Goal: Task Accomplishment & Management: Complete application form

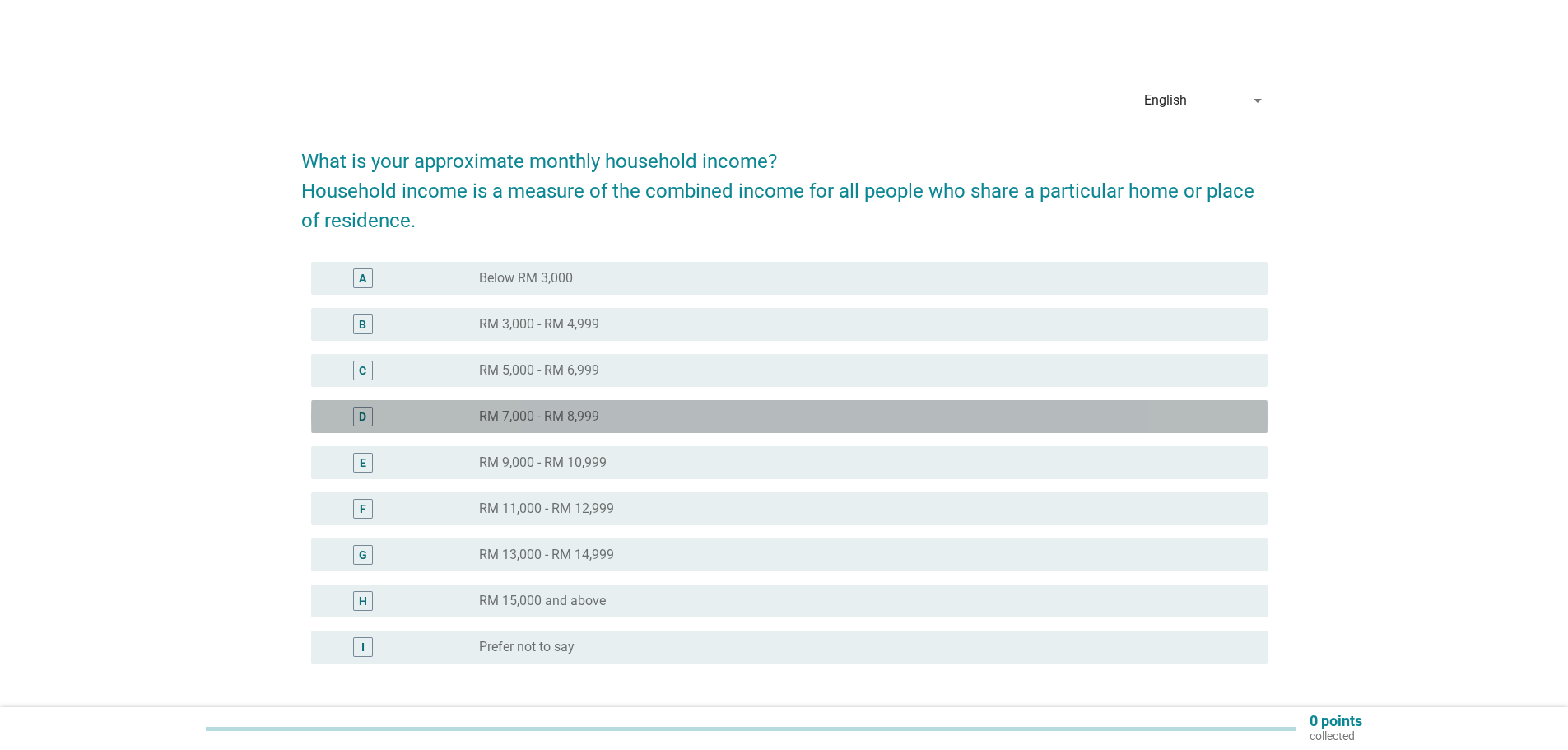
click at [605, 422] on div "radio_button_unchecked RM 7,000 - RM 8,999" at bounding box center [860, 416] width 763 height 16
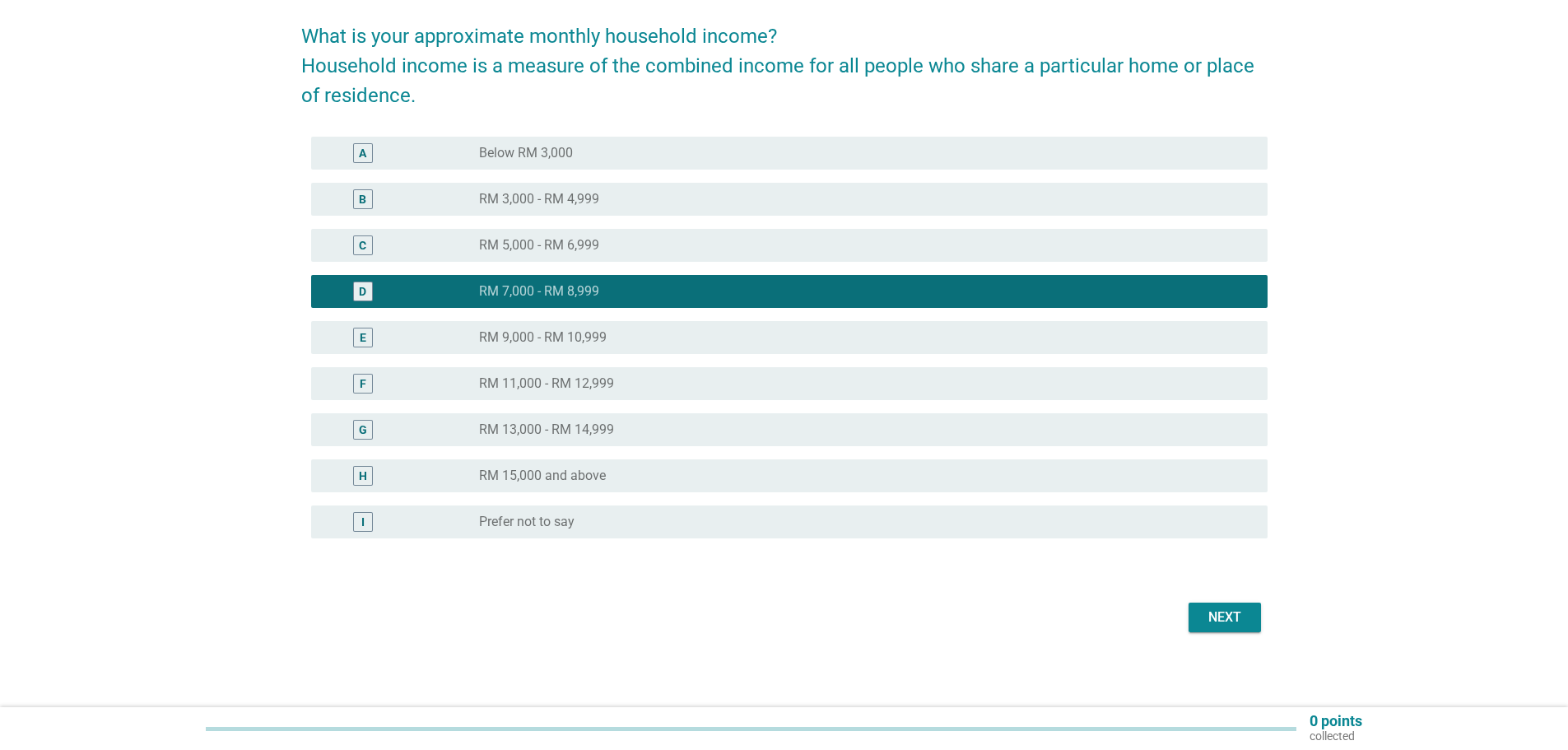
scroll to position [129, 0]
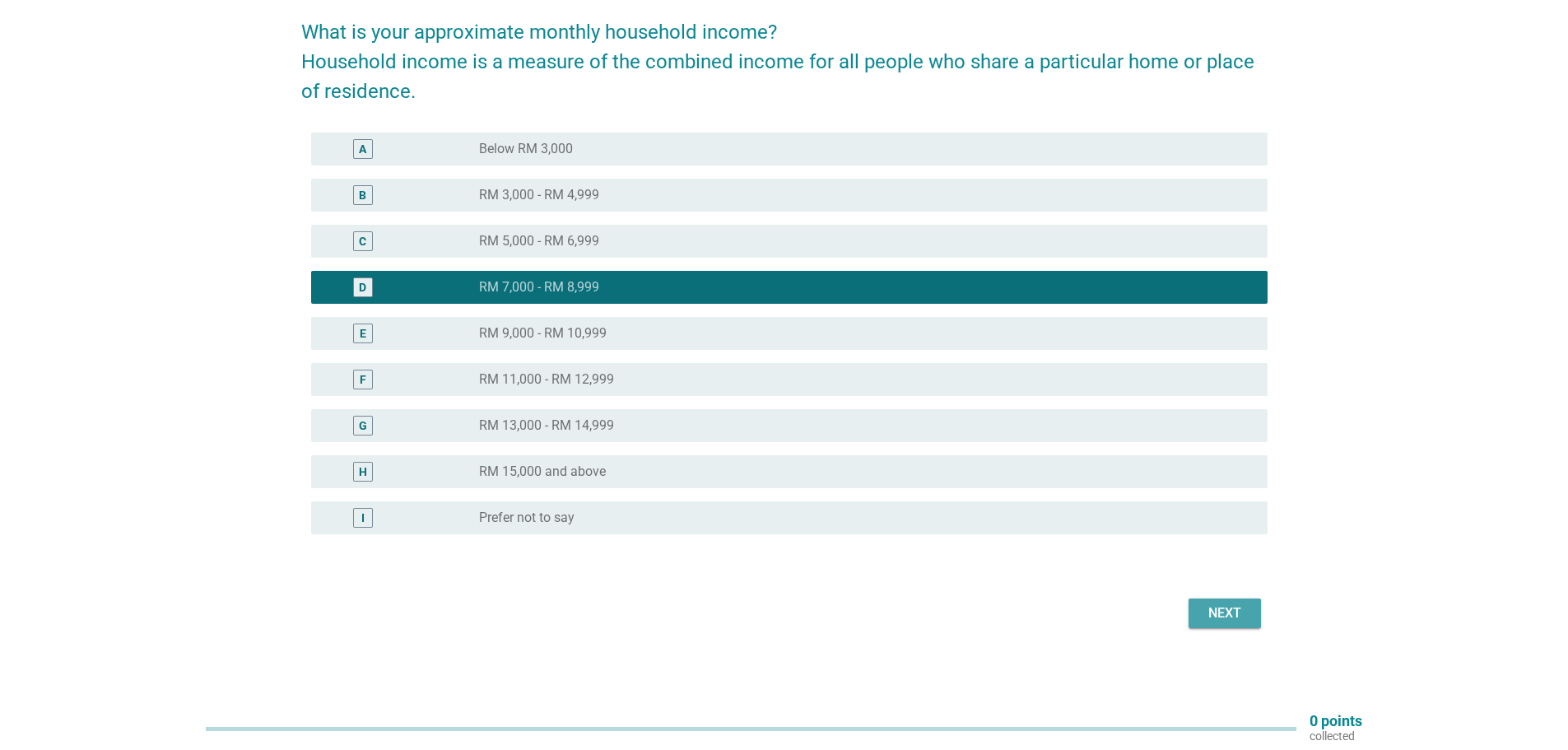
click at [1205, 617] on div "Next" at bounding box center [1224, 613] width 46 height 20
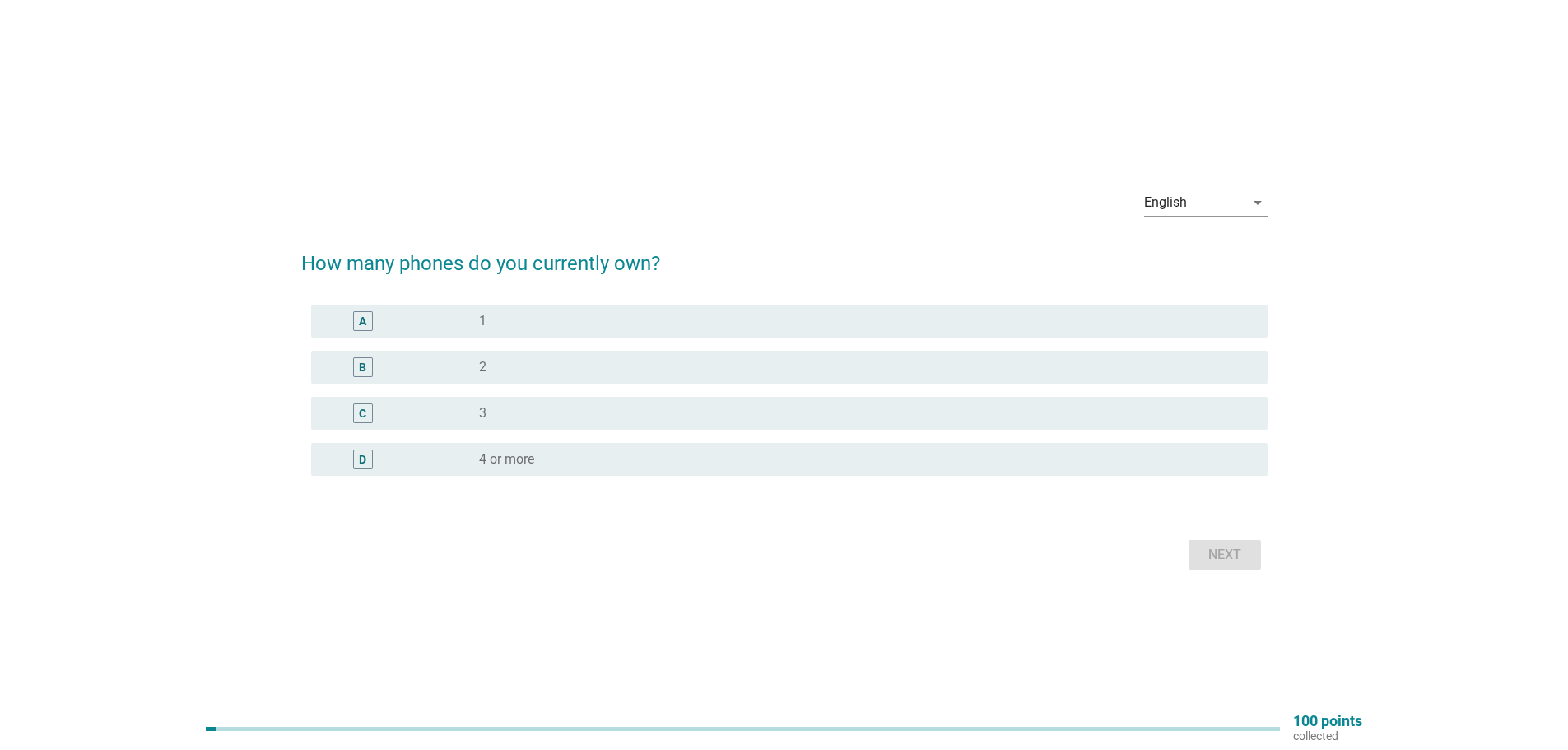
click at [552, 364] on div "radio_button_unchecked 2" at bounding box center [860, 366] width 763 height 16
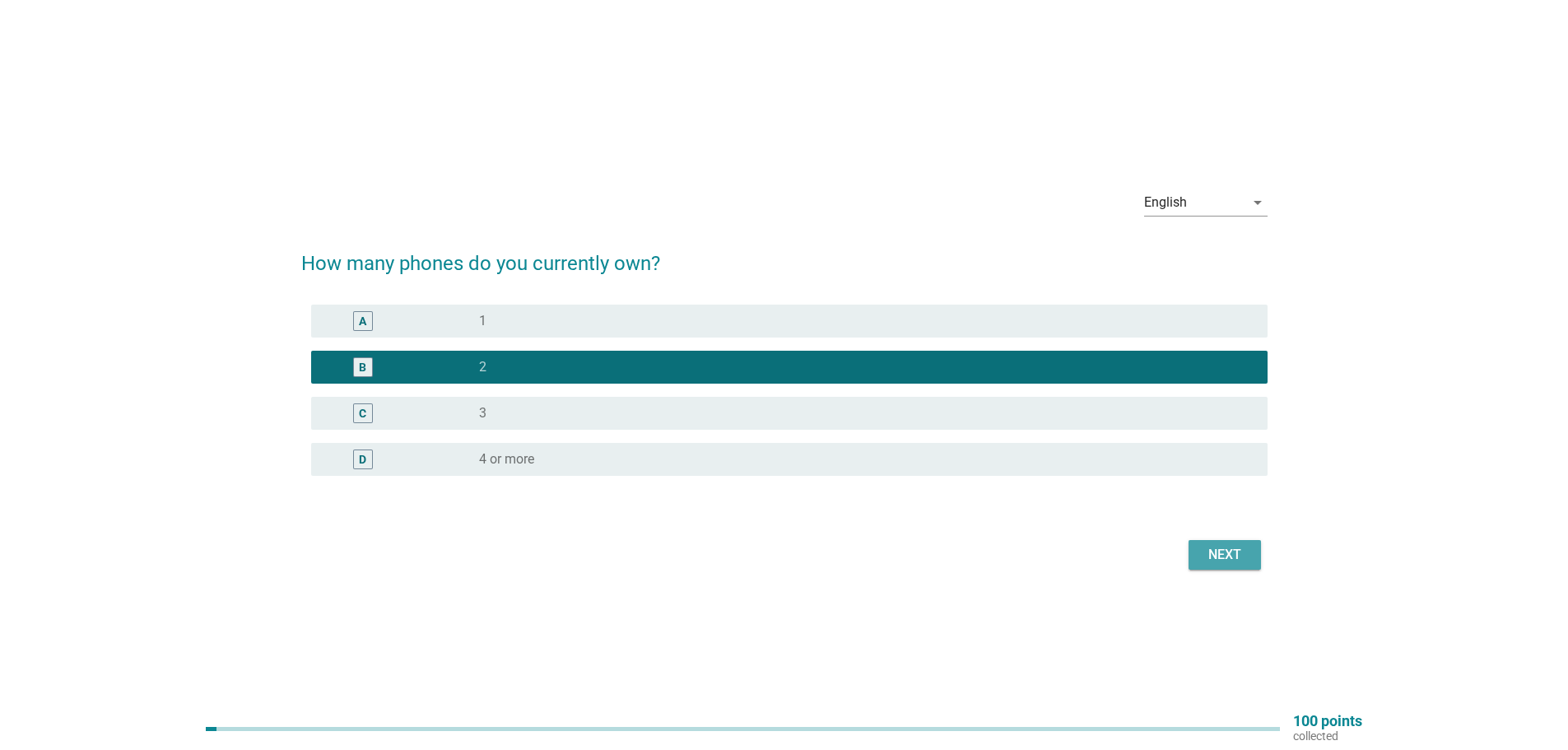
click at [1208, 556] on div "Next" at bounding box center [1224, 554] width 46 height 20
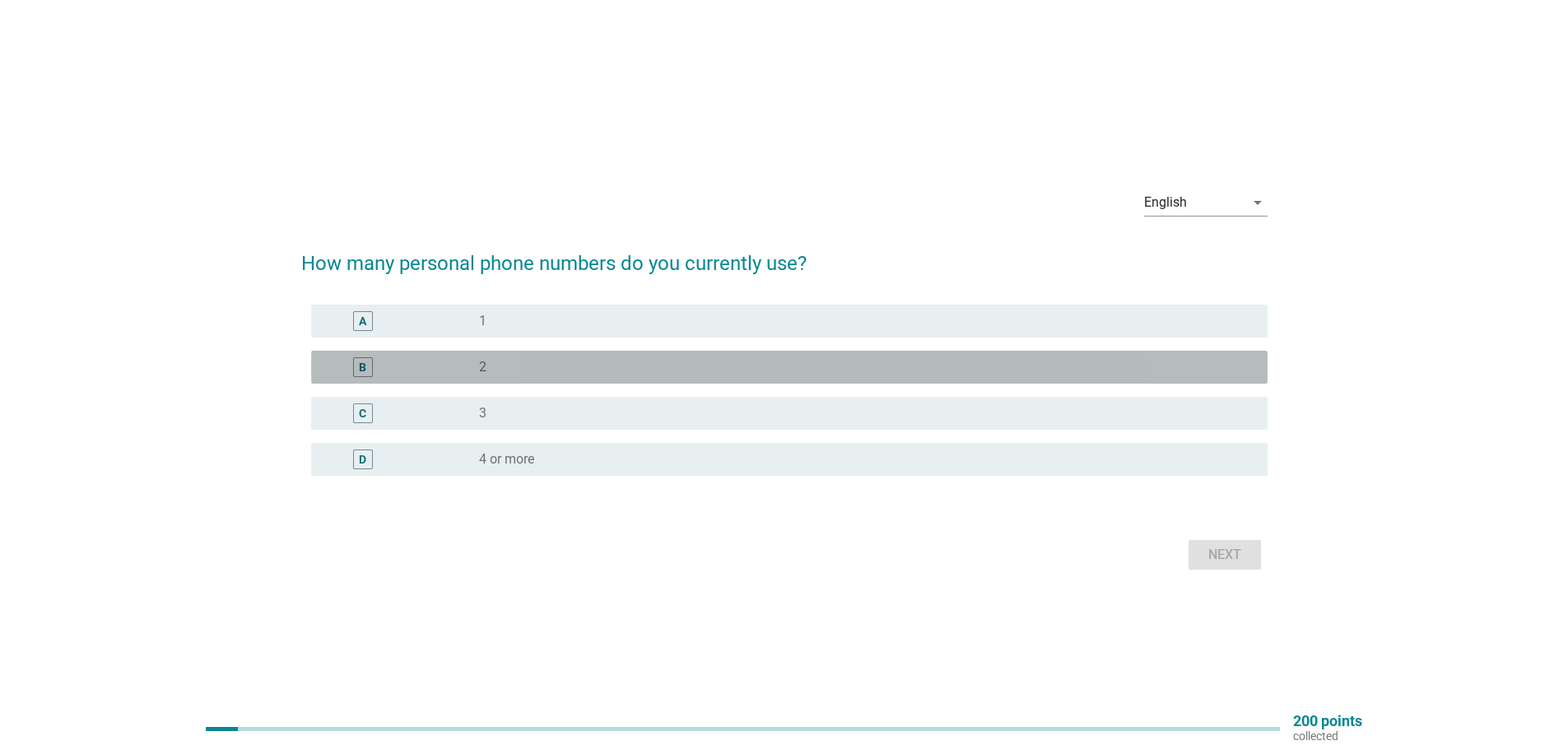
click at [519, 359] on div "radio_button_unchecked 2" at bounding box center [860, 366] width 763 height 16
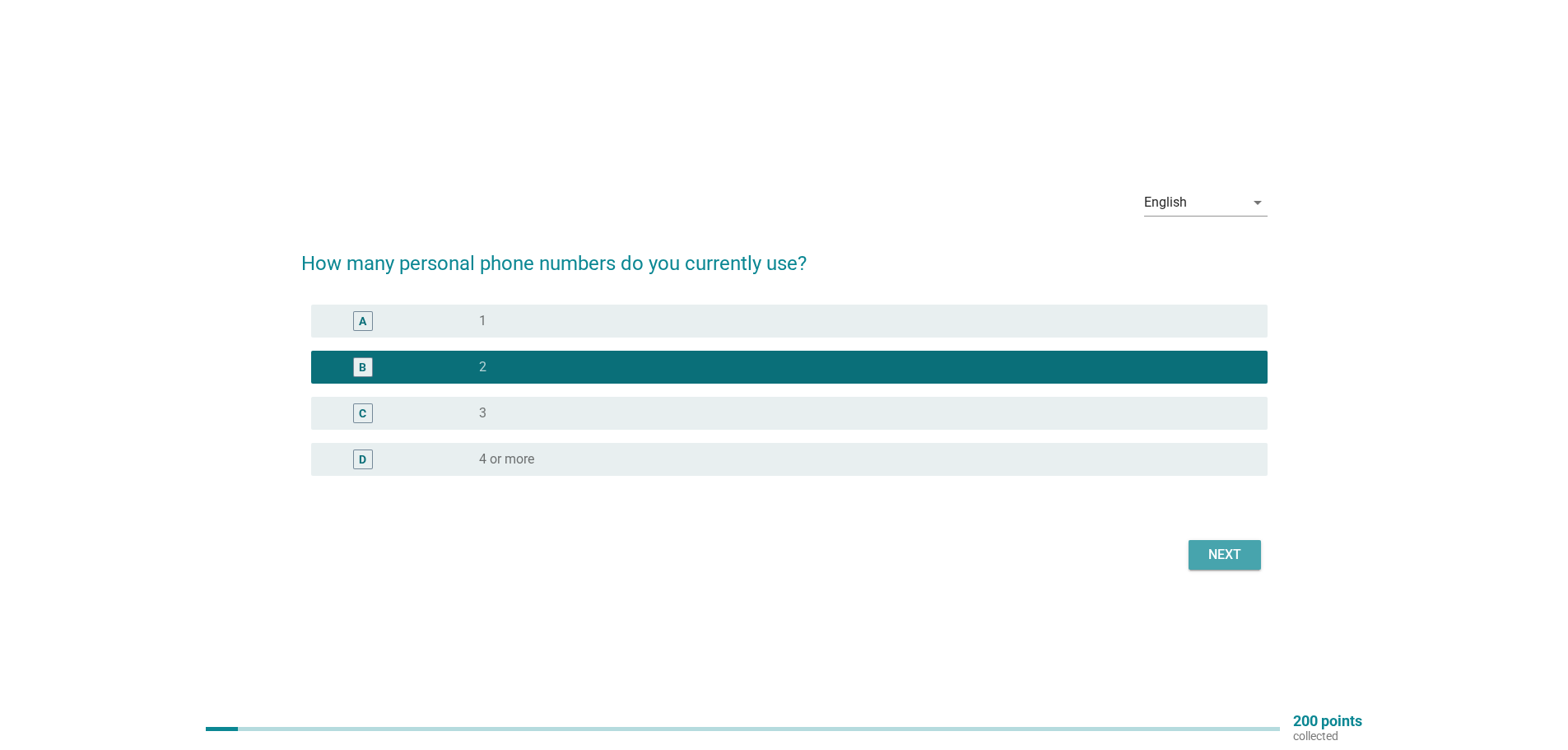
click at [1208, 542] on button "Next" at bounding box center [1224, 554] width 72 height 30
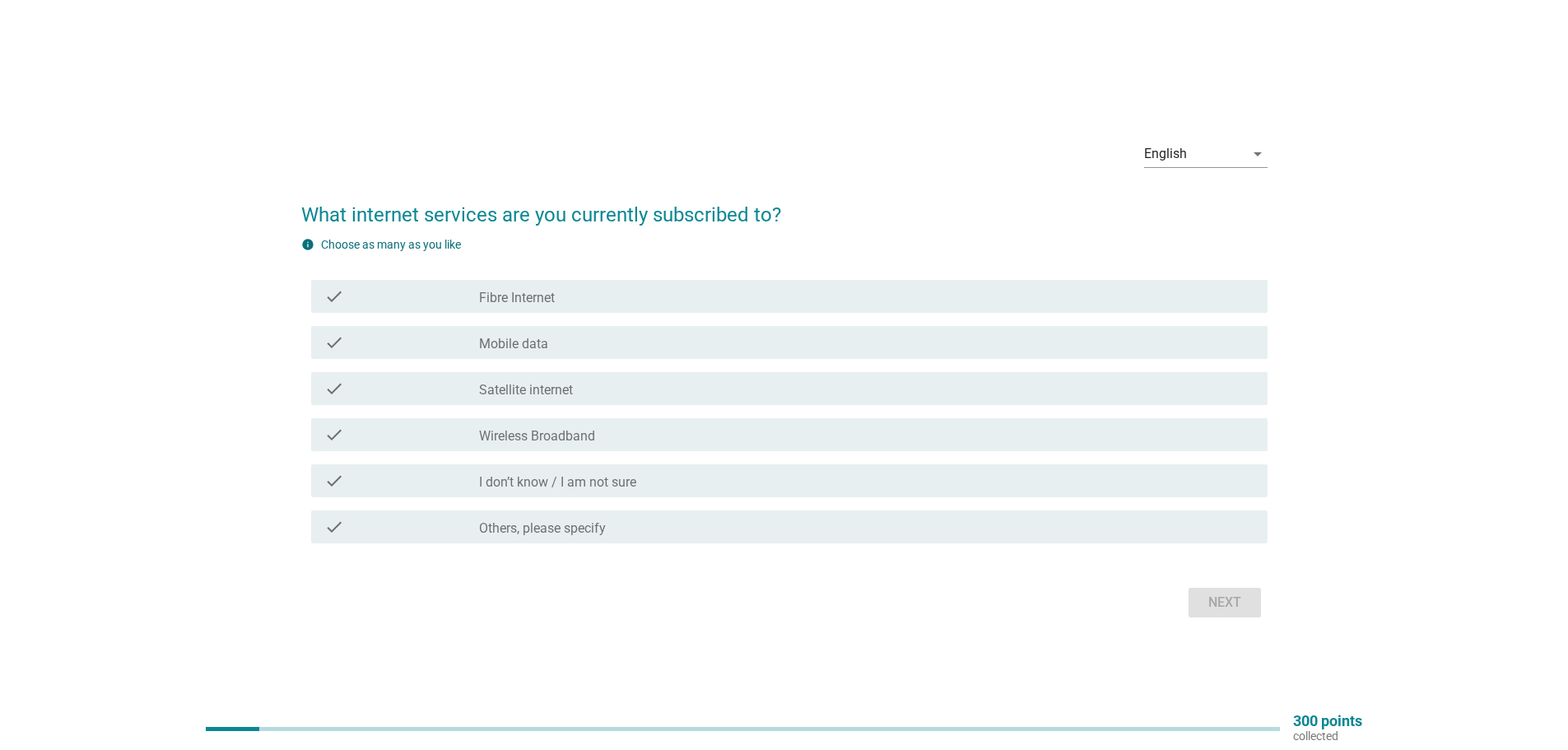
click at [523, 341] on label "Mobile data" at bounding box center [513, 344] width 69 height 16
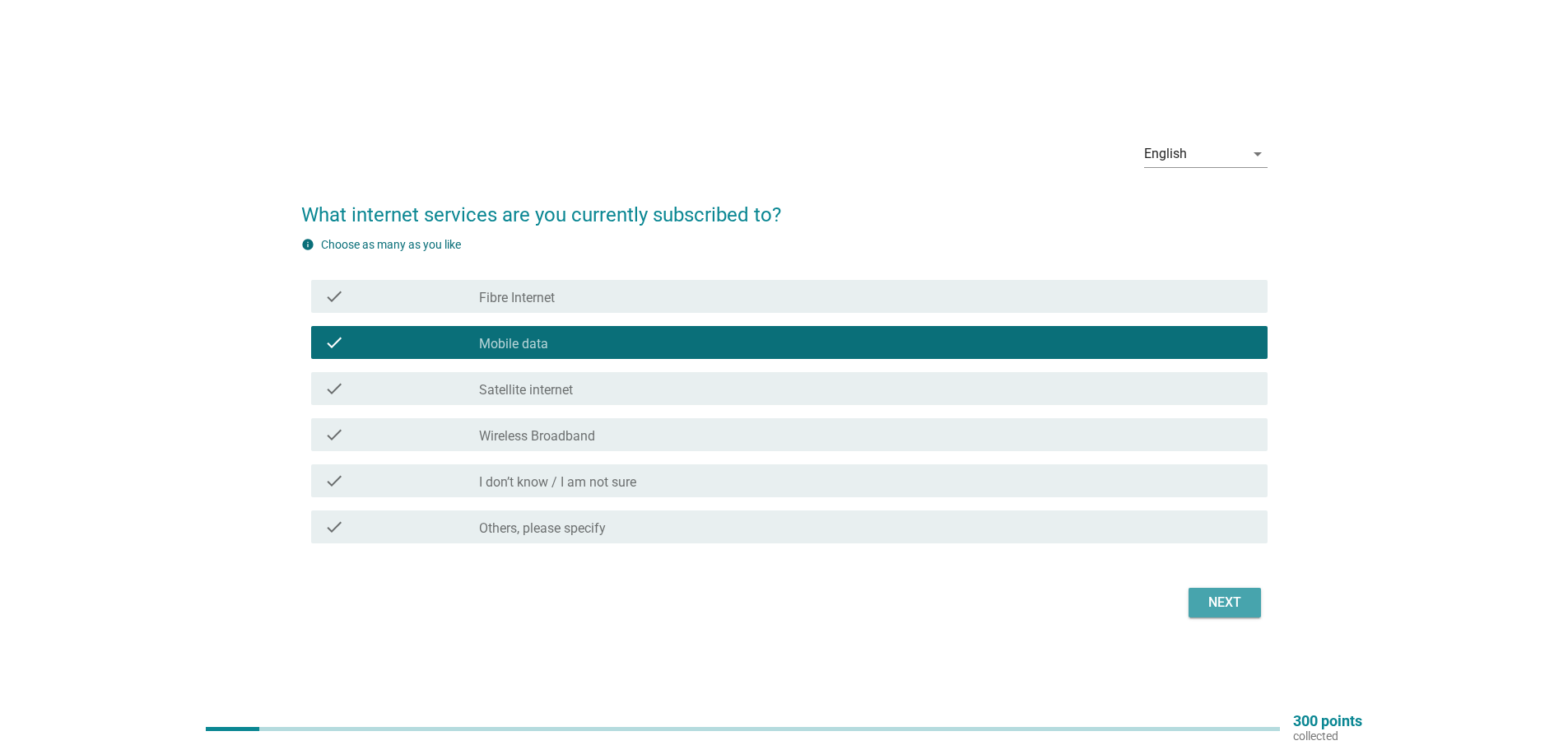
click at [1201, 608] on div "Next" at bounding box center [1224, 602] width 46 height 20
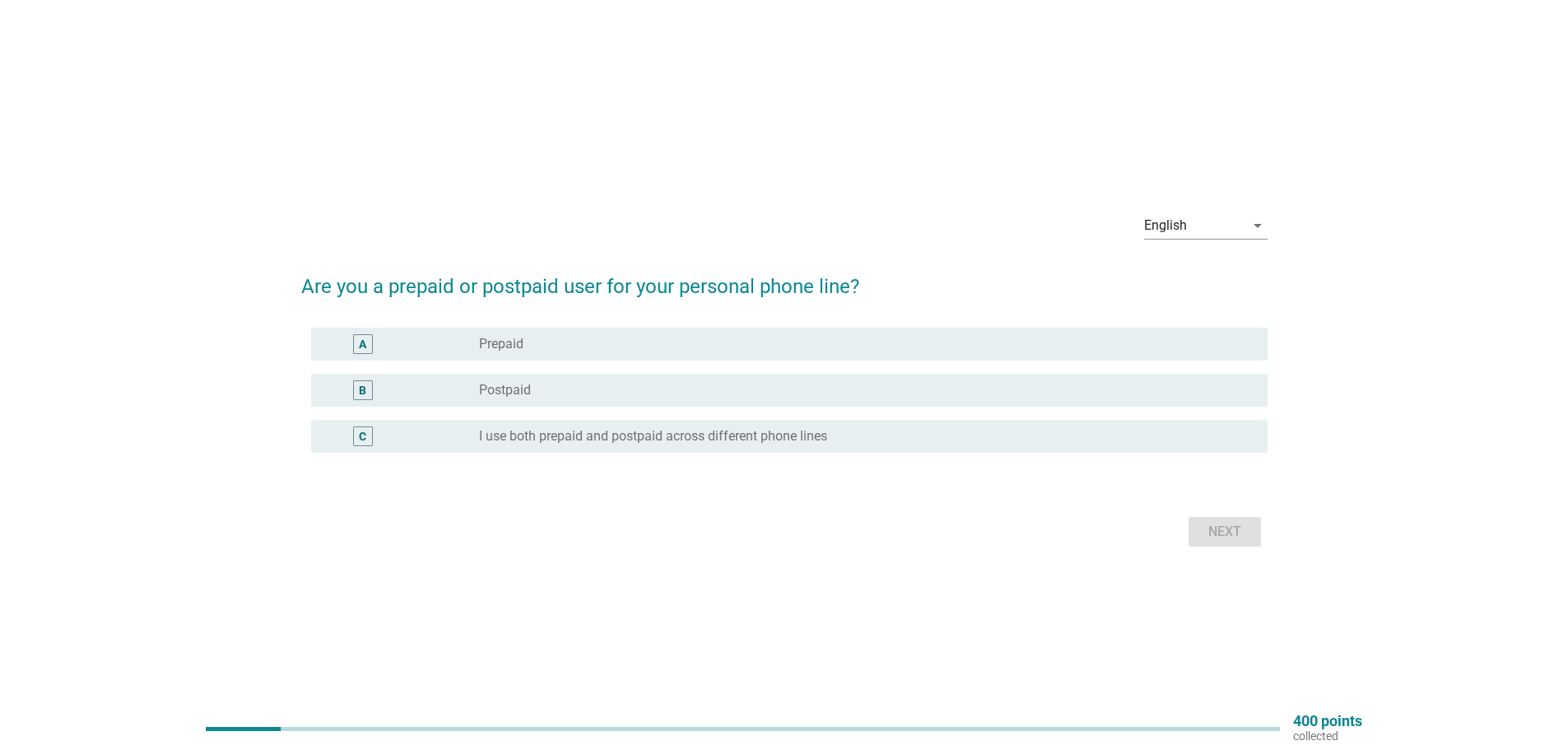
click at [628, 400] on div "B radio_button_unchecked Postpaid" at bounding box center [789, 389] width 957 height 33
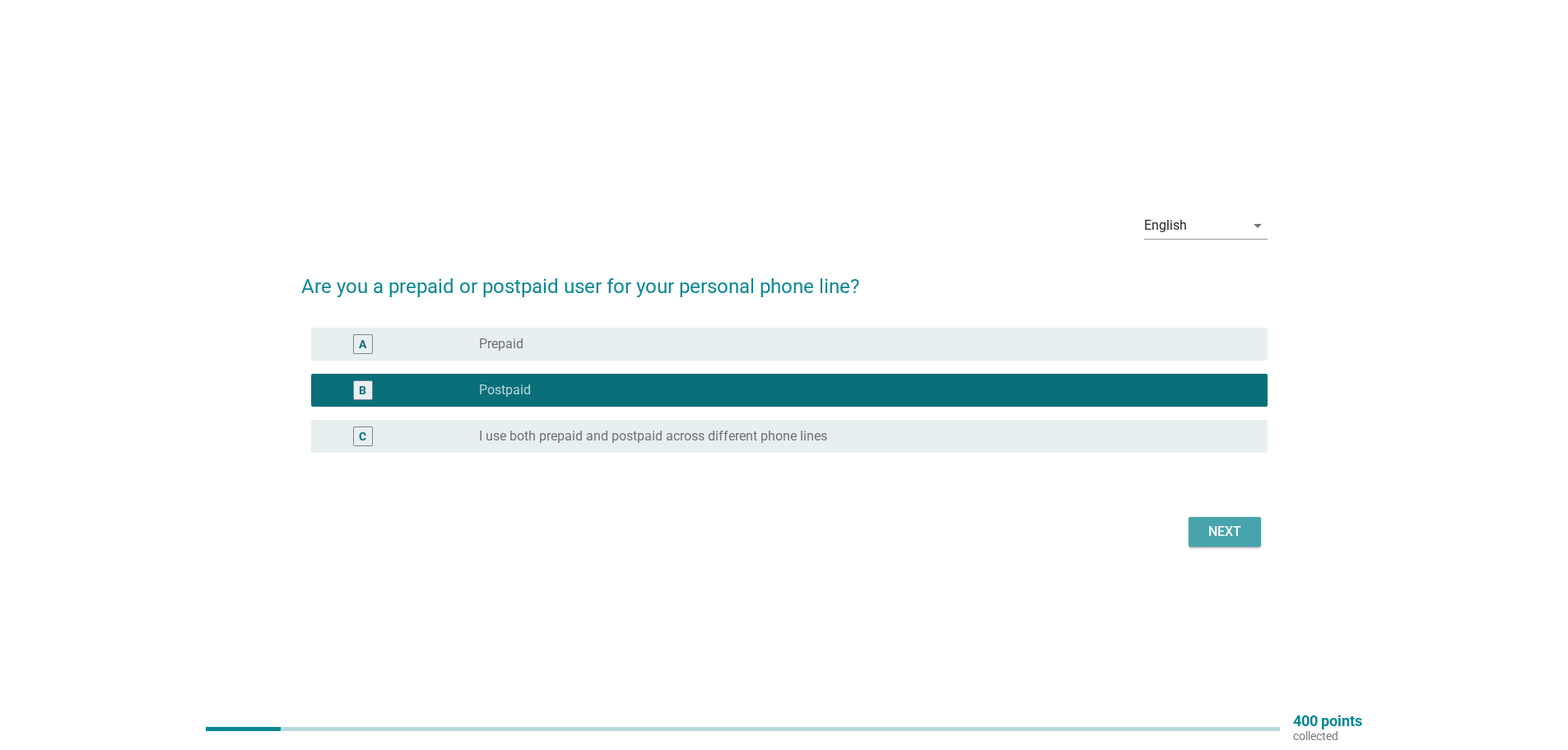
click at [1188, 525] on button "Next" at bounding box center [1224, 531] width 72 height 30
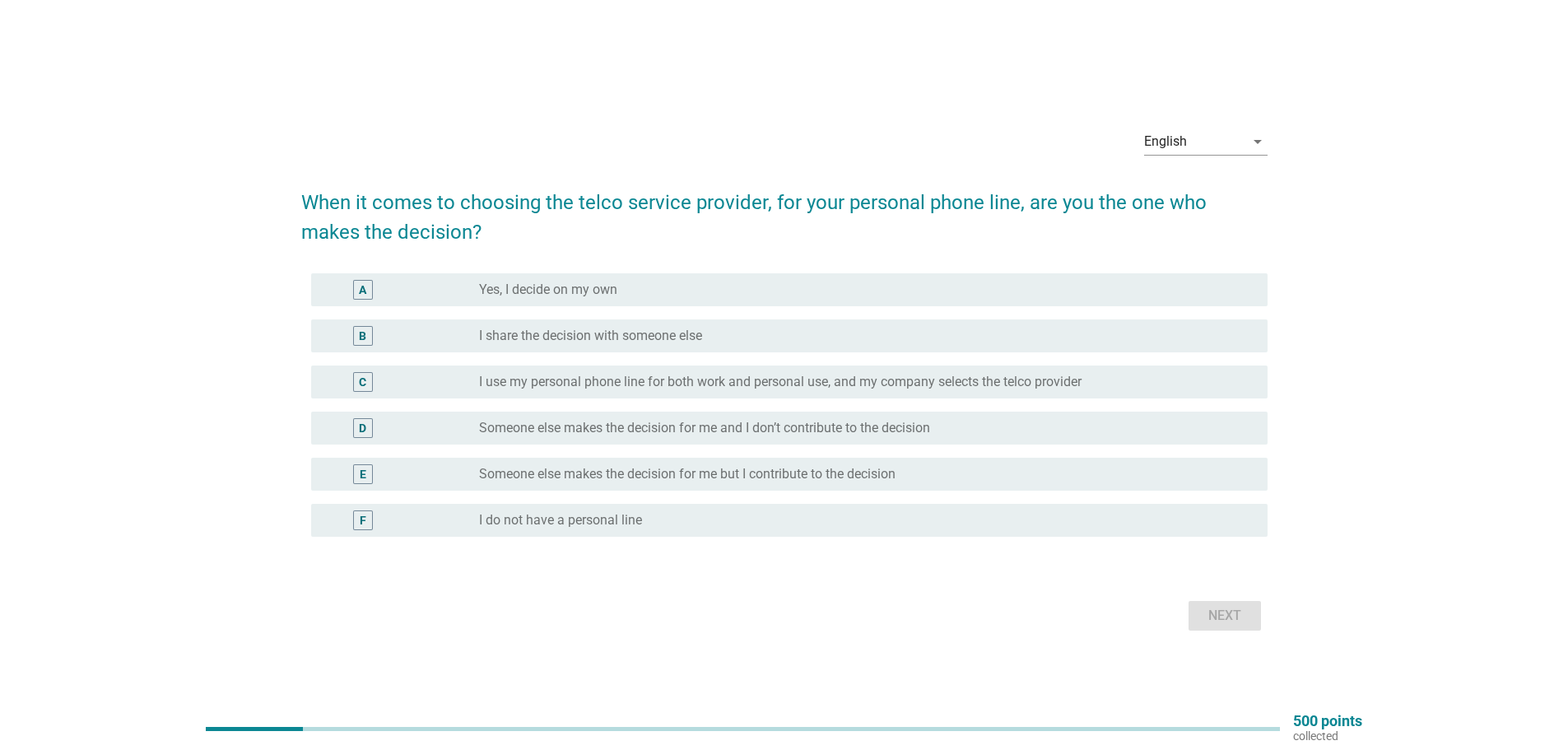
click at [636, 297] on div "radio_button_unchecked Yes, I decide on my own" at bounding box center [860, 289] width 763 height 16
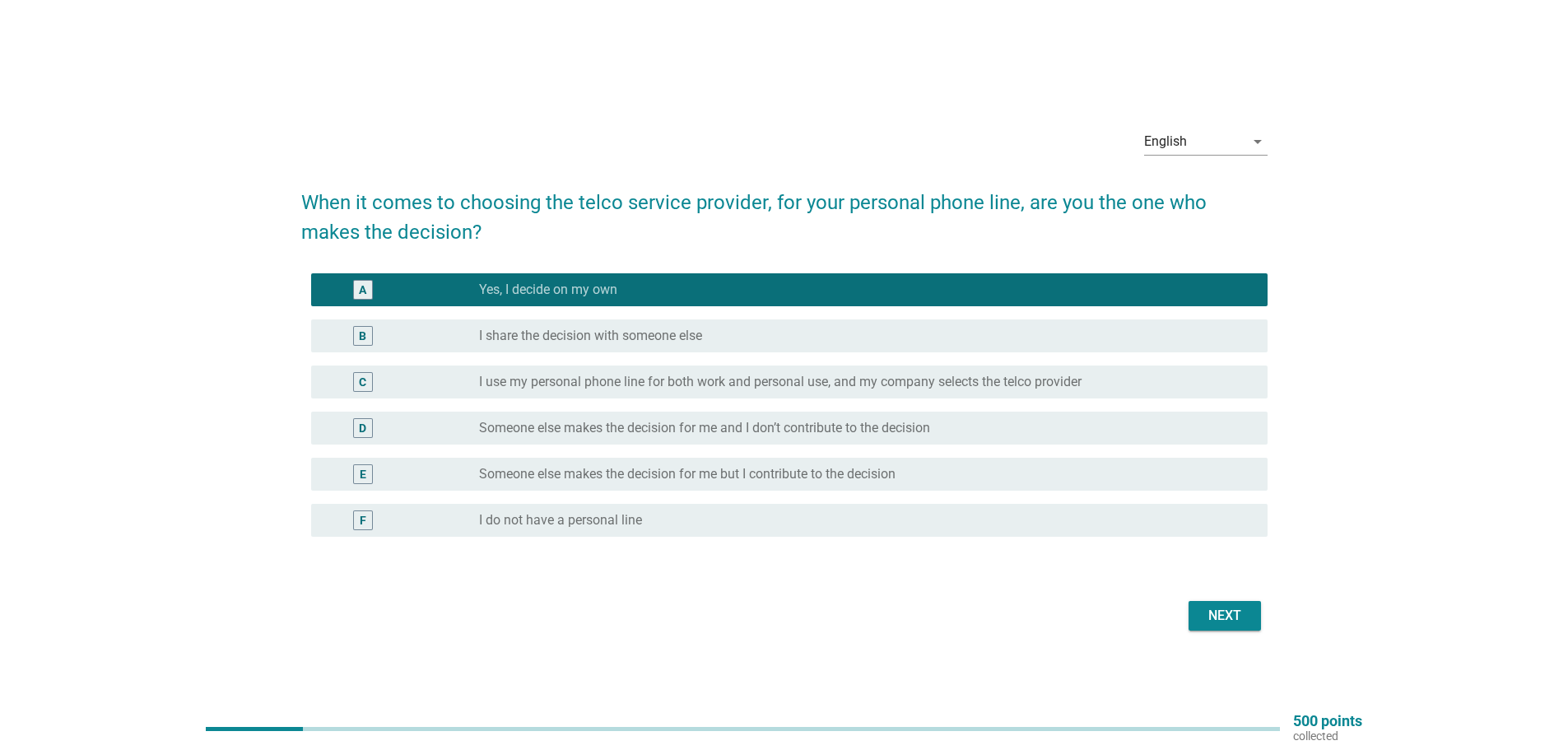
drag, startPoint x: 1231, startPoint y: 617, endPoint x: 1221, endPoint y: 617, distance: 10.0
click at [1230, 617] on div "Next" at bounding box center [1224, 615] width 46 height 20
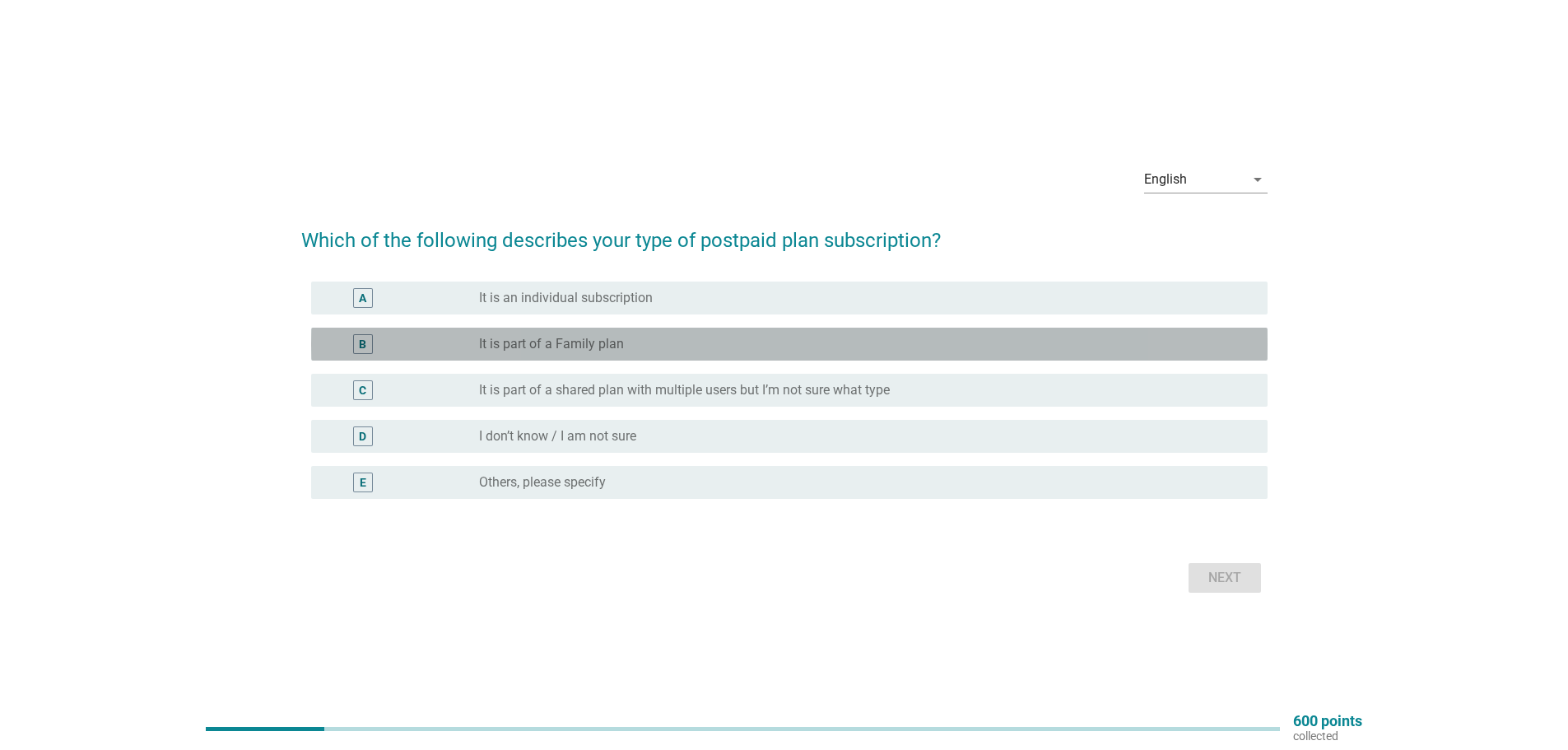
click at [610, 339] on label "It is part of a Family plan" at bounding box center [551, 344] width 145 height 16
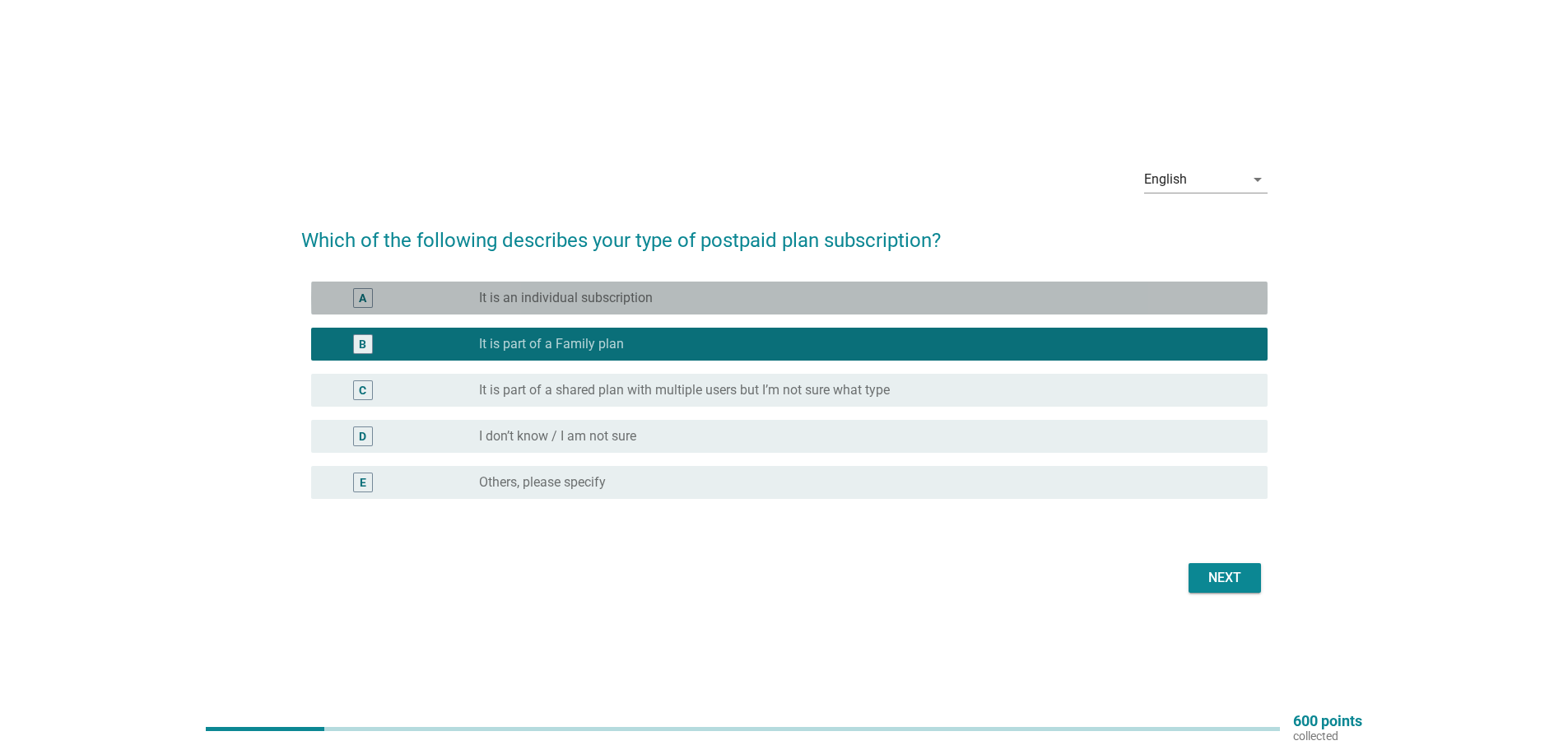
click at [664, 303] on div "radio_button_unchecked It is an individual subscription" at bounding box center [860, 297] width 763 height 16
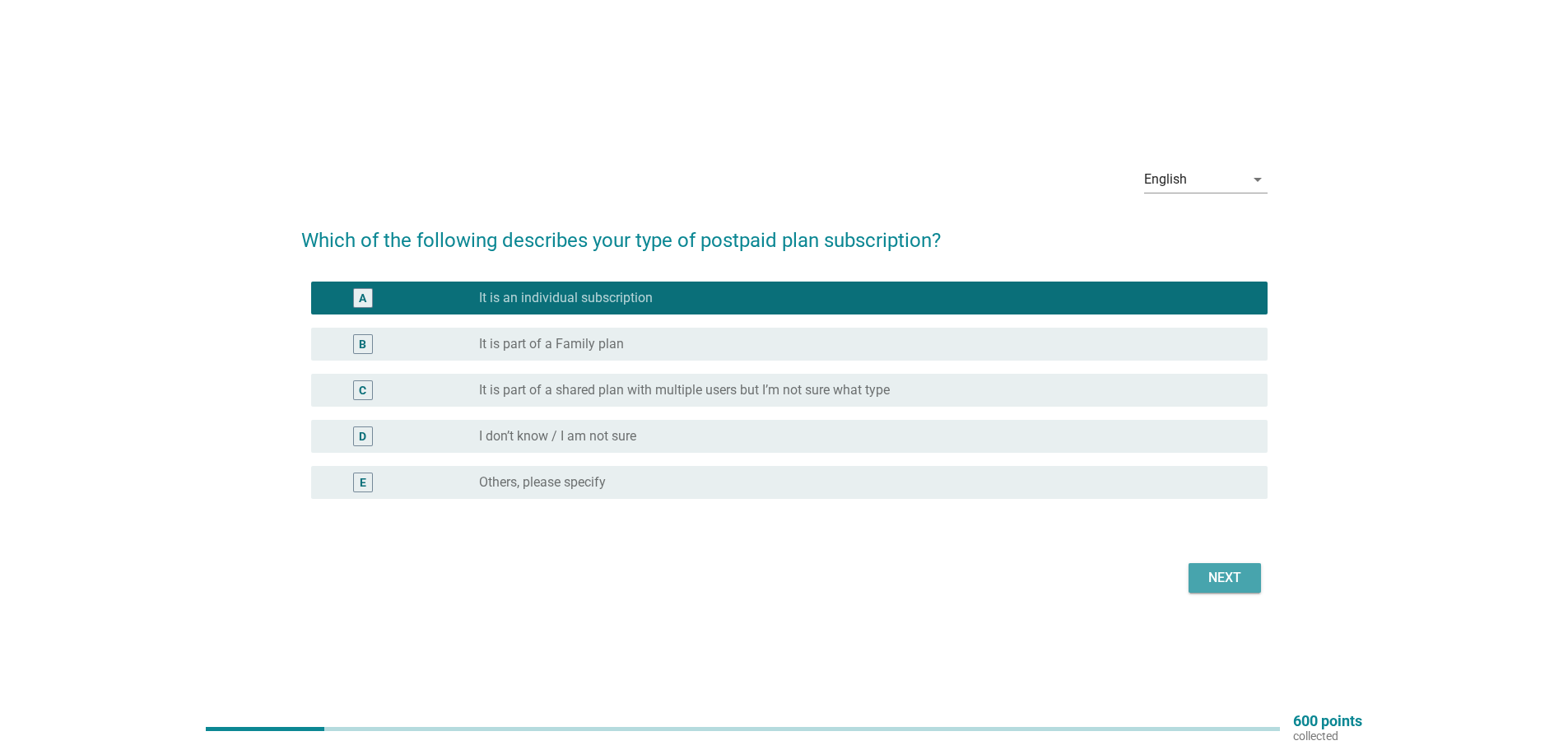
click at [1220, 575] on div "Next" at bounding box center [1224, 577] width 46 height 20
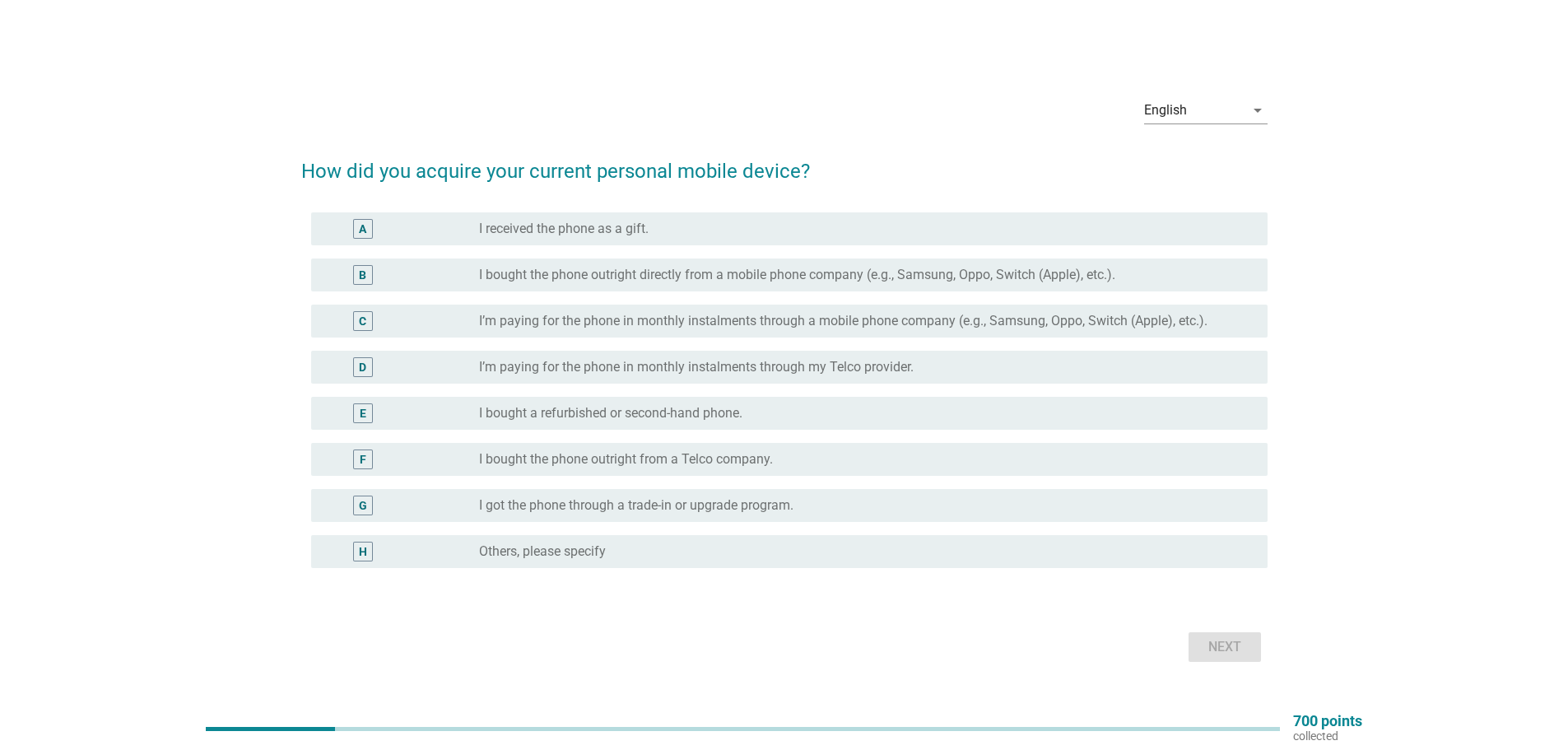
click at [677, 227] on div "radio_button_unchecked I received the phone as a gift." at bounding box center [860, 228] width 763 height 16
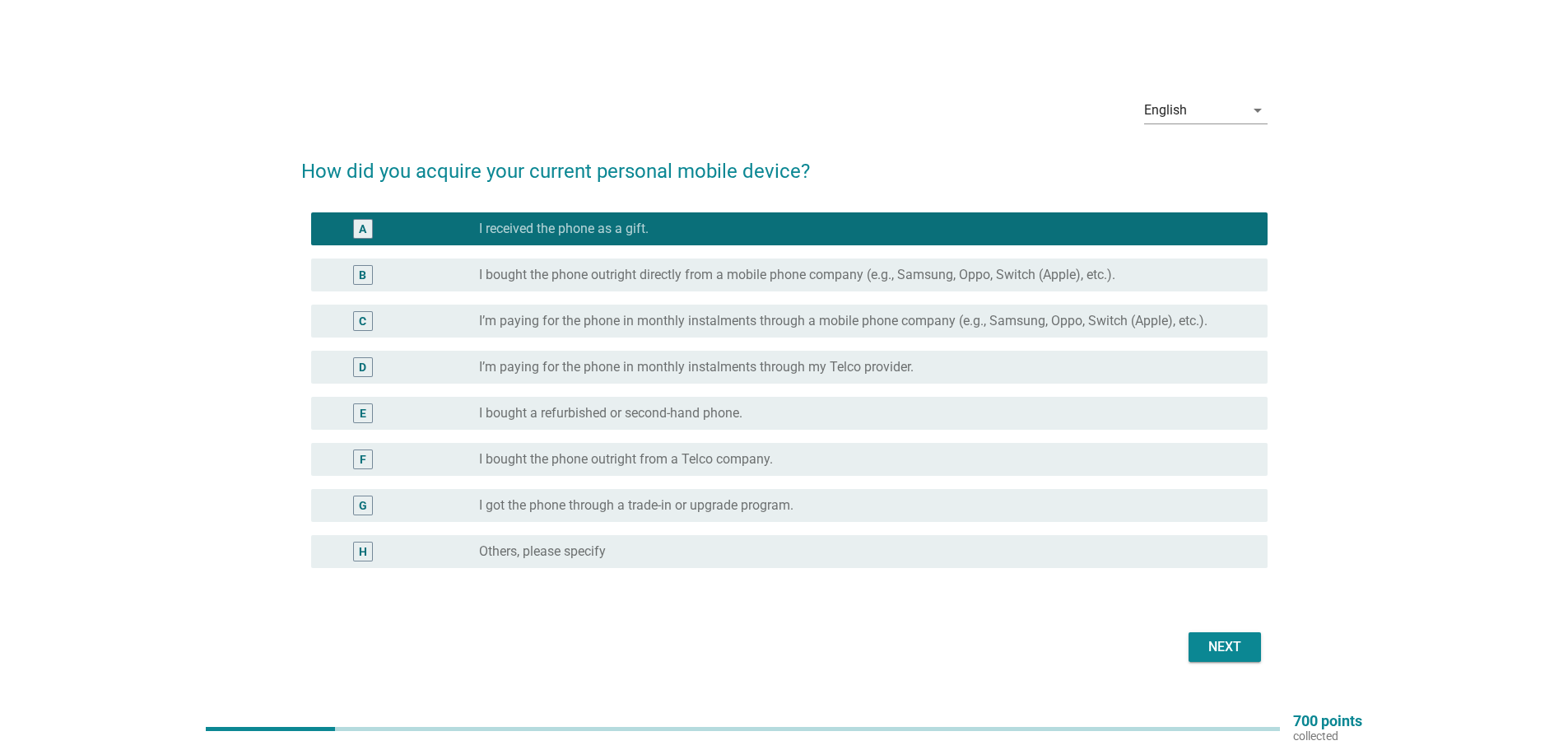
click at [685, 273] on label "I bought the phone outright directly from a mobile phone company (e.g., Samsung…" at bounding box center [797, 274] width 636 height 16
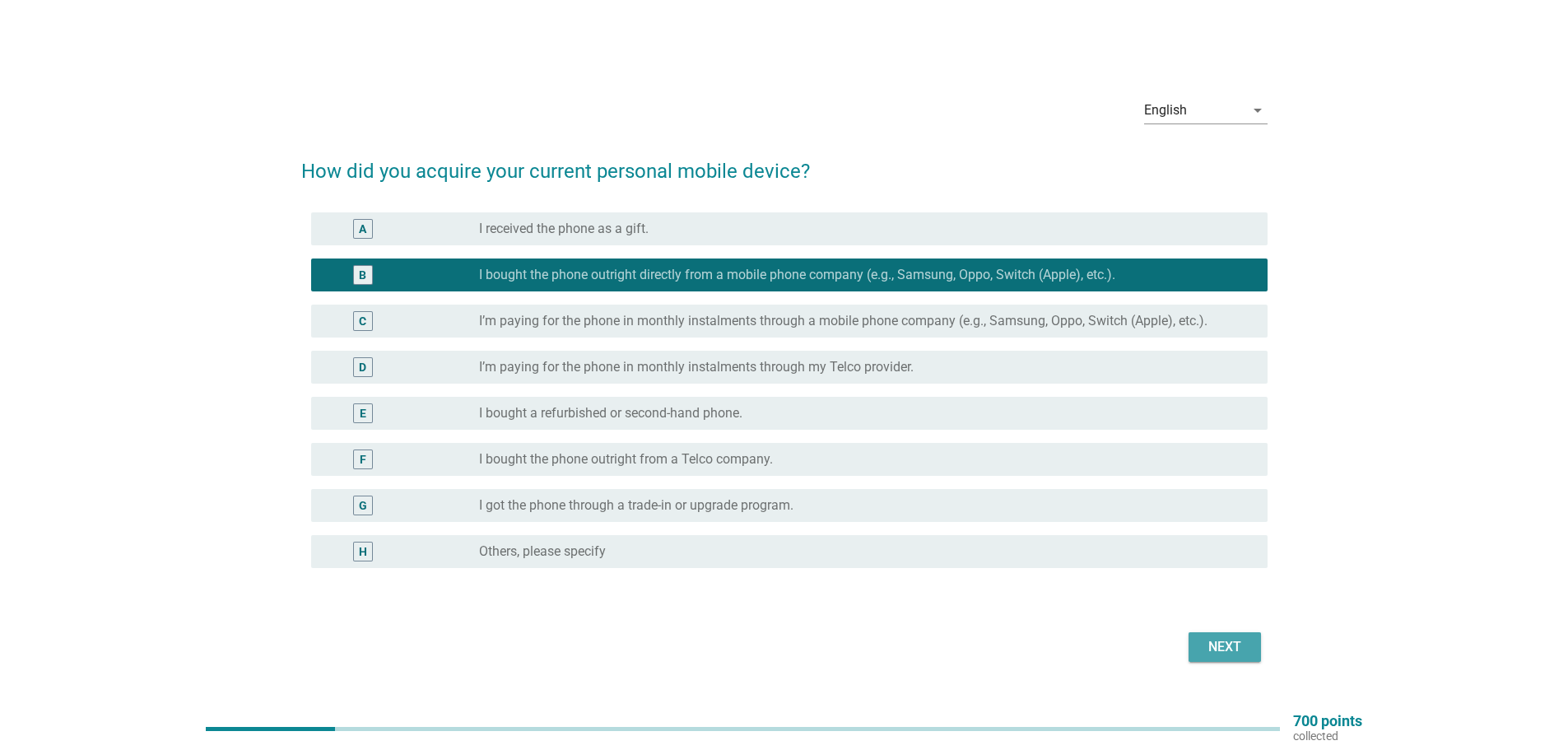
click at [1234, 655] on div "Next" at bounding box center [1224, 646] width 46 height 20
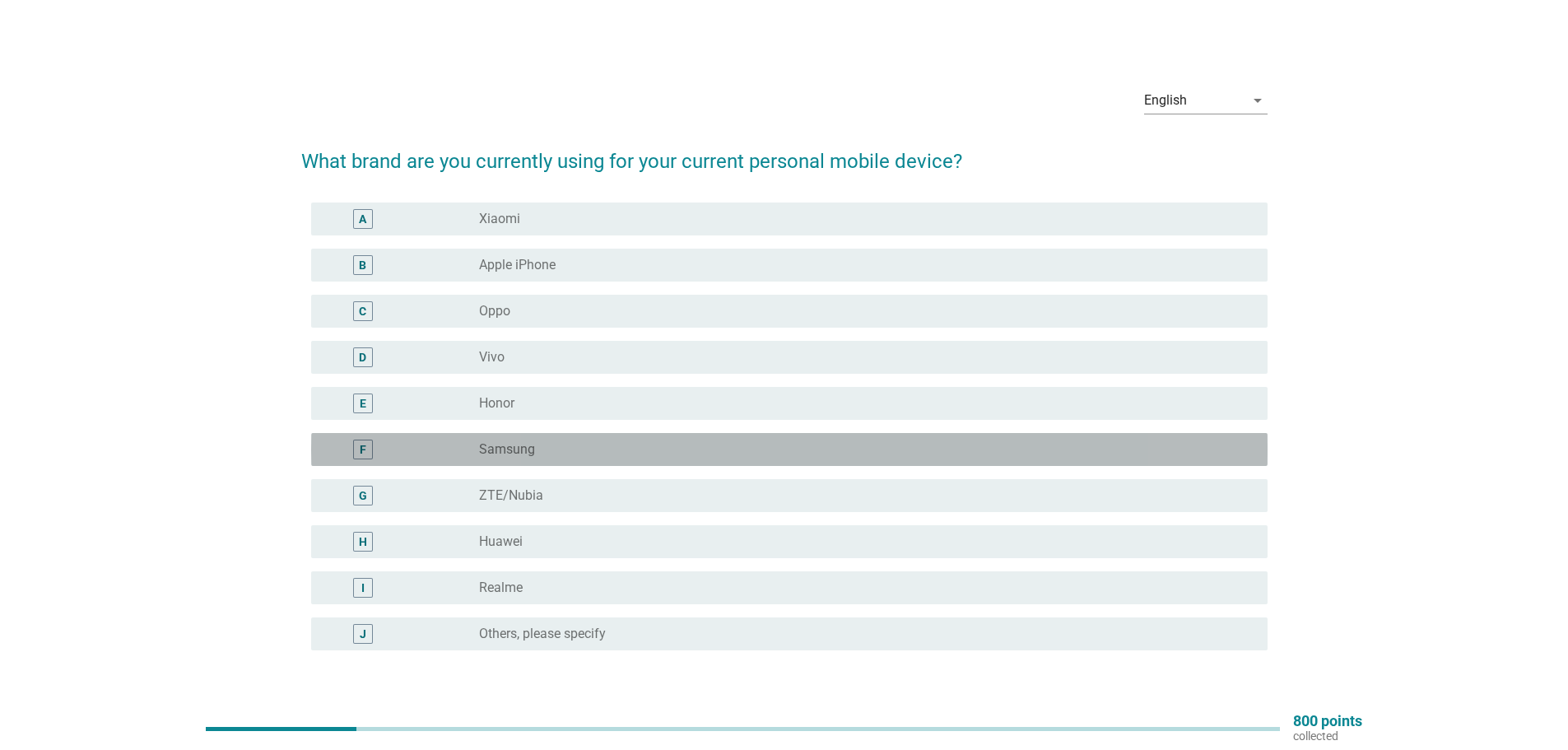
click at [641, 452] on div "radio_button_unchecked Samsung" at bounding box center [860, 448] width 763 height 16
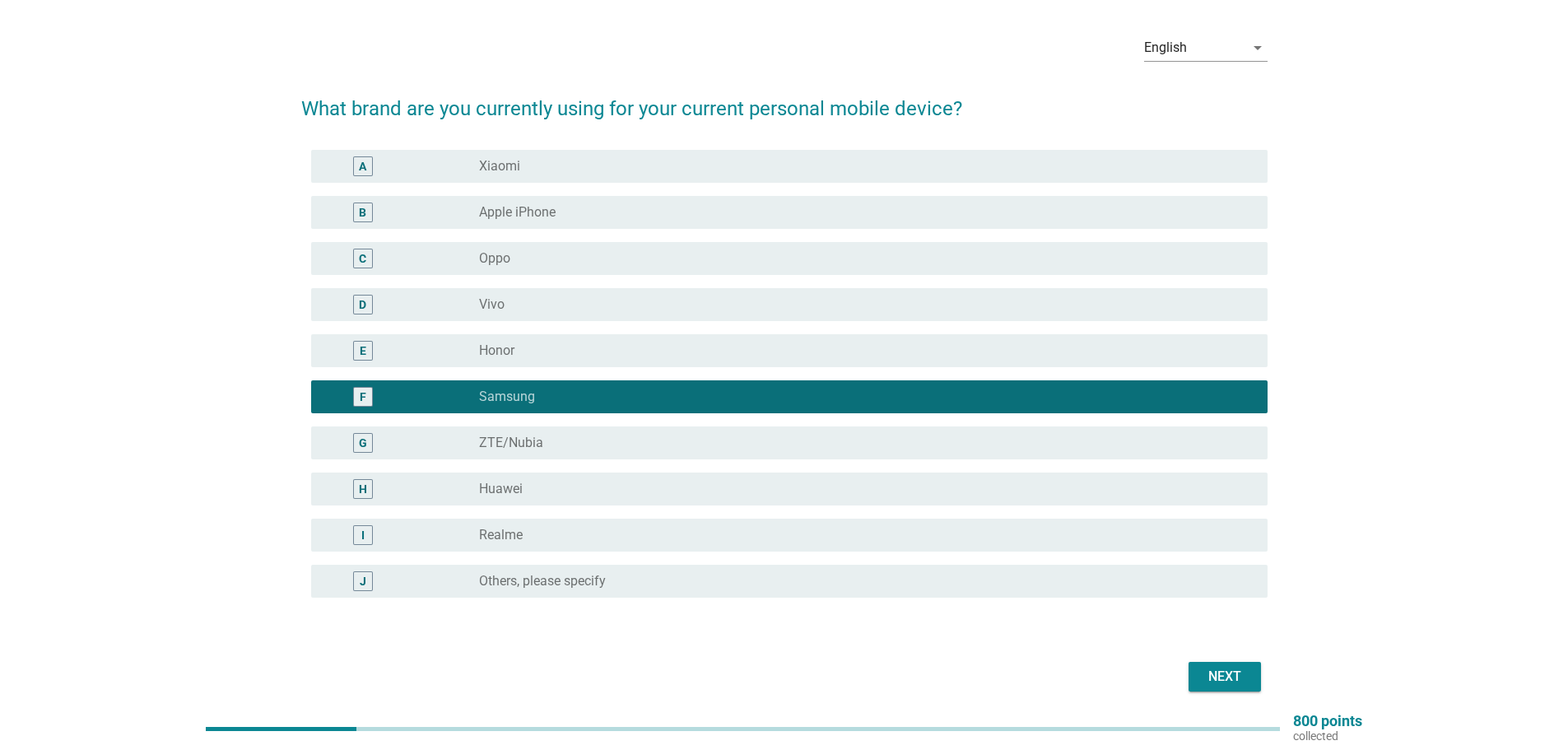
scroll to position [82, 0]
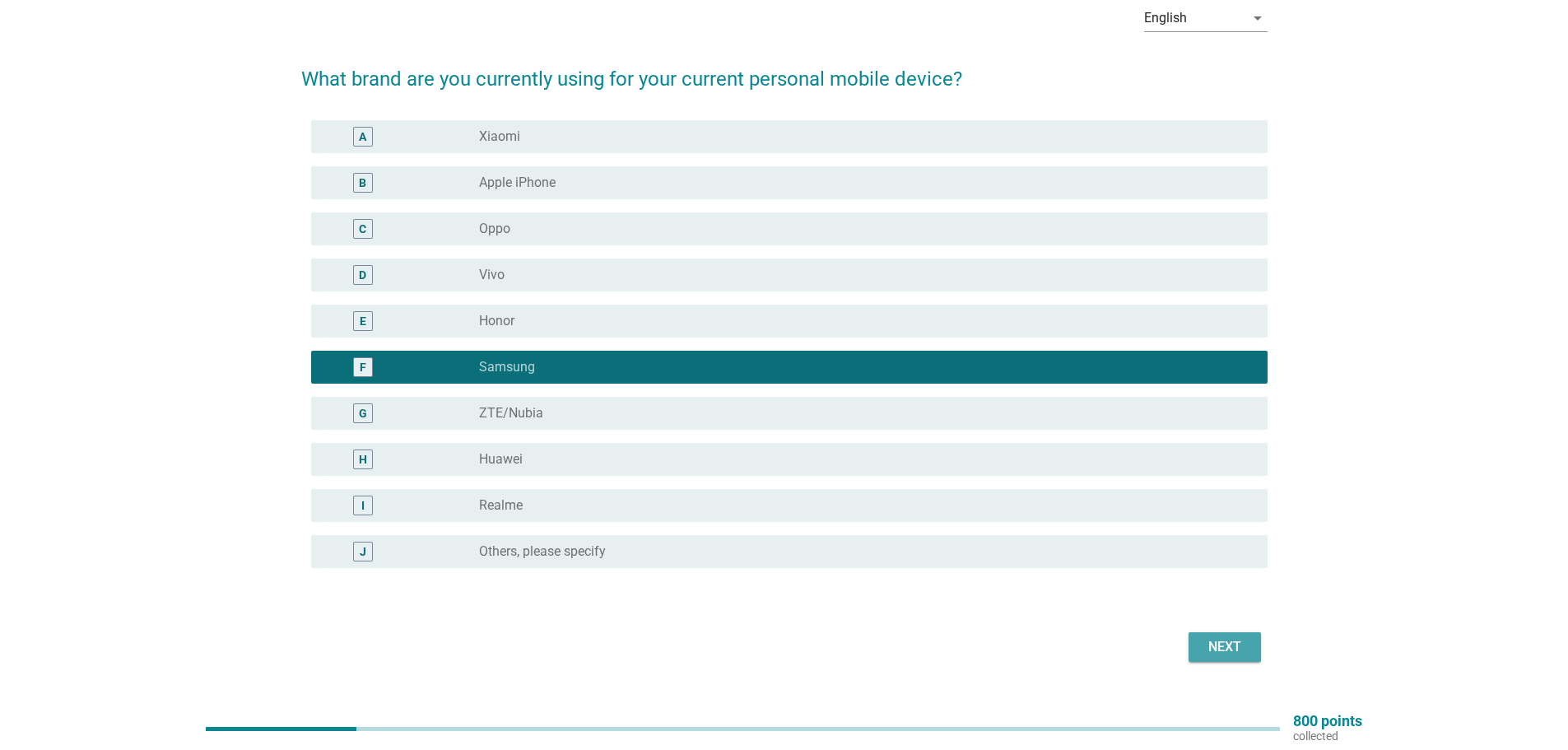
click at [1197, 646] on button "Next" at bounding box center [1224, 646] width 72 height 30
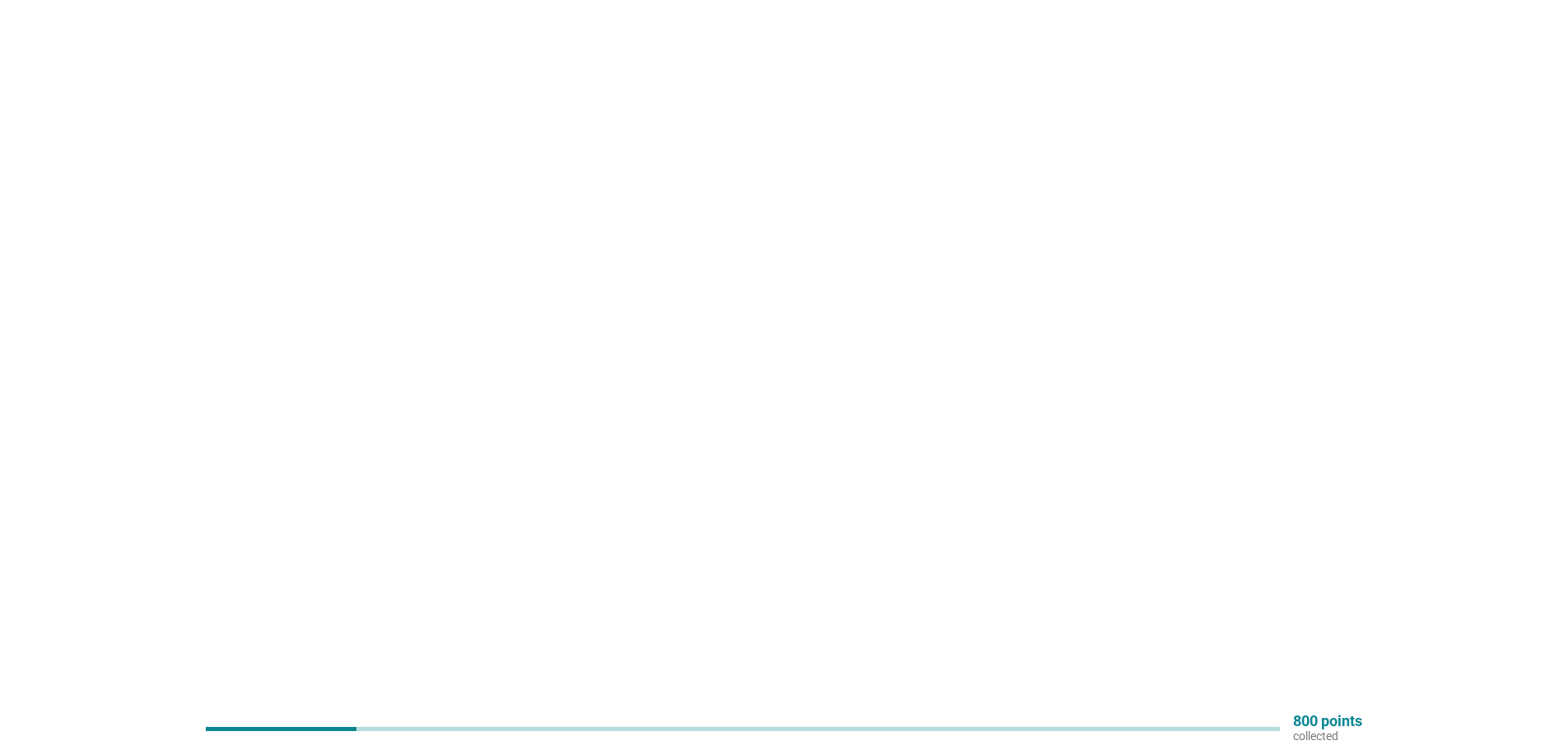
scroll to position [0, 0]
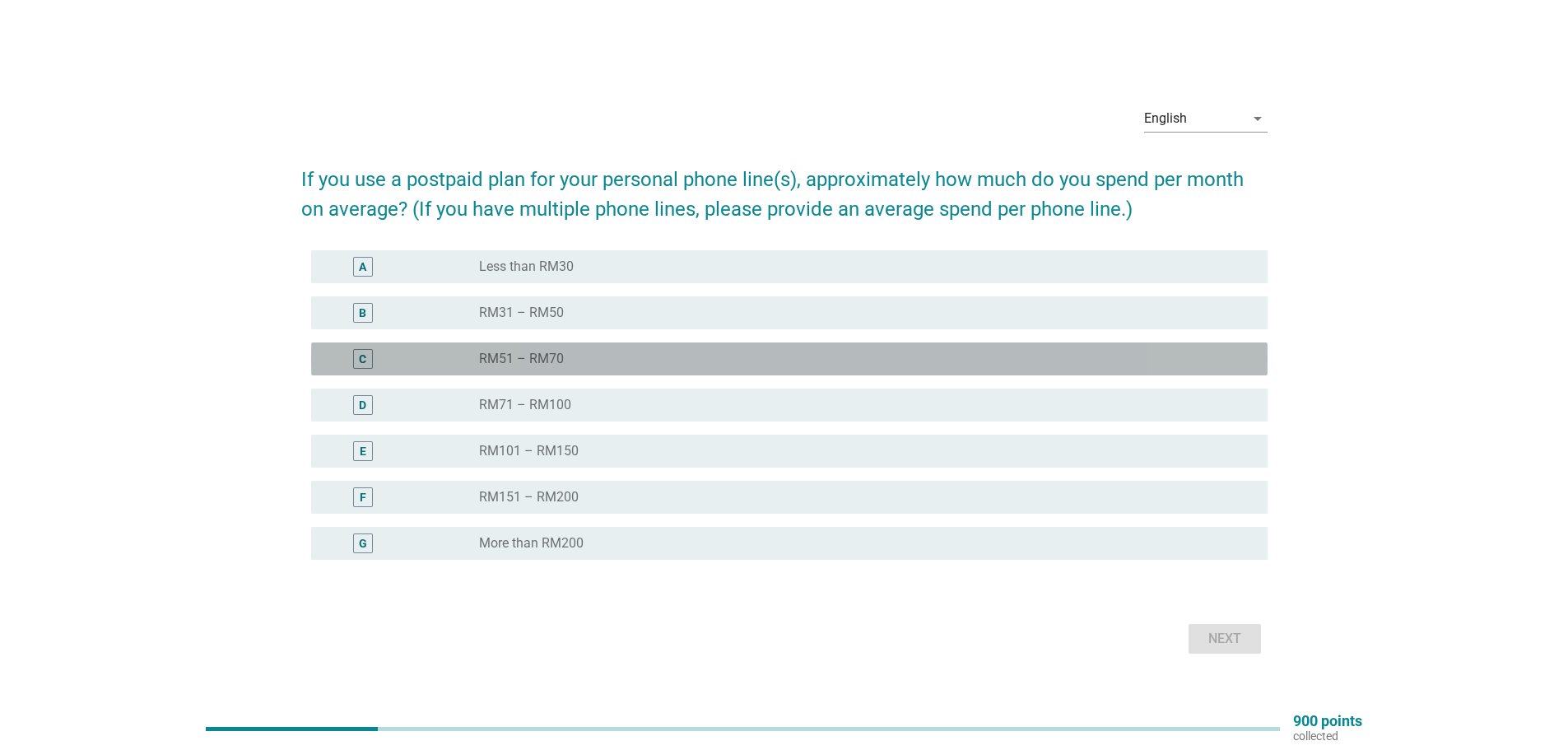
click at [680, 363] on div "radio_button_unchecked RM51 – RM70" at bounding box center [860, 358] width 763 height 16
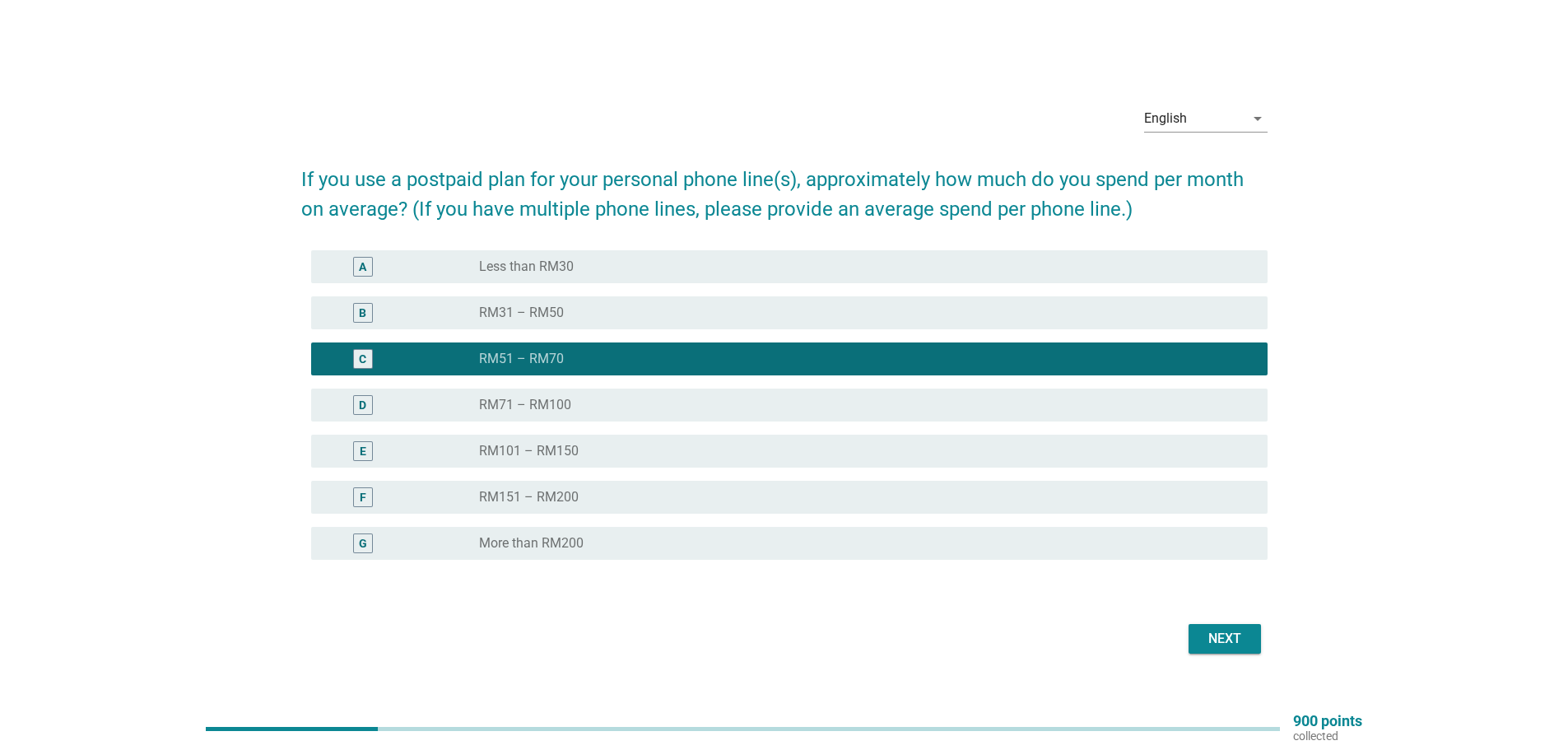
click at [1020, 328] on div "B radio_button_unchecked RM31 – RM50" at bounding box center [789, 312] width 957 height 33
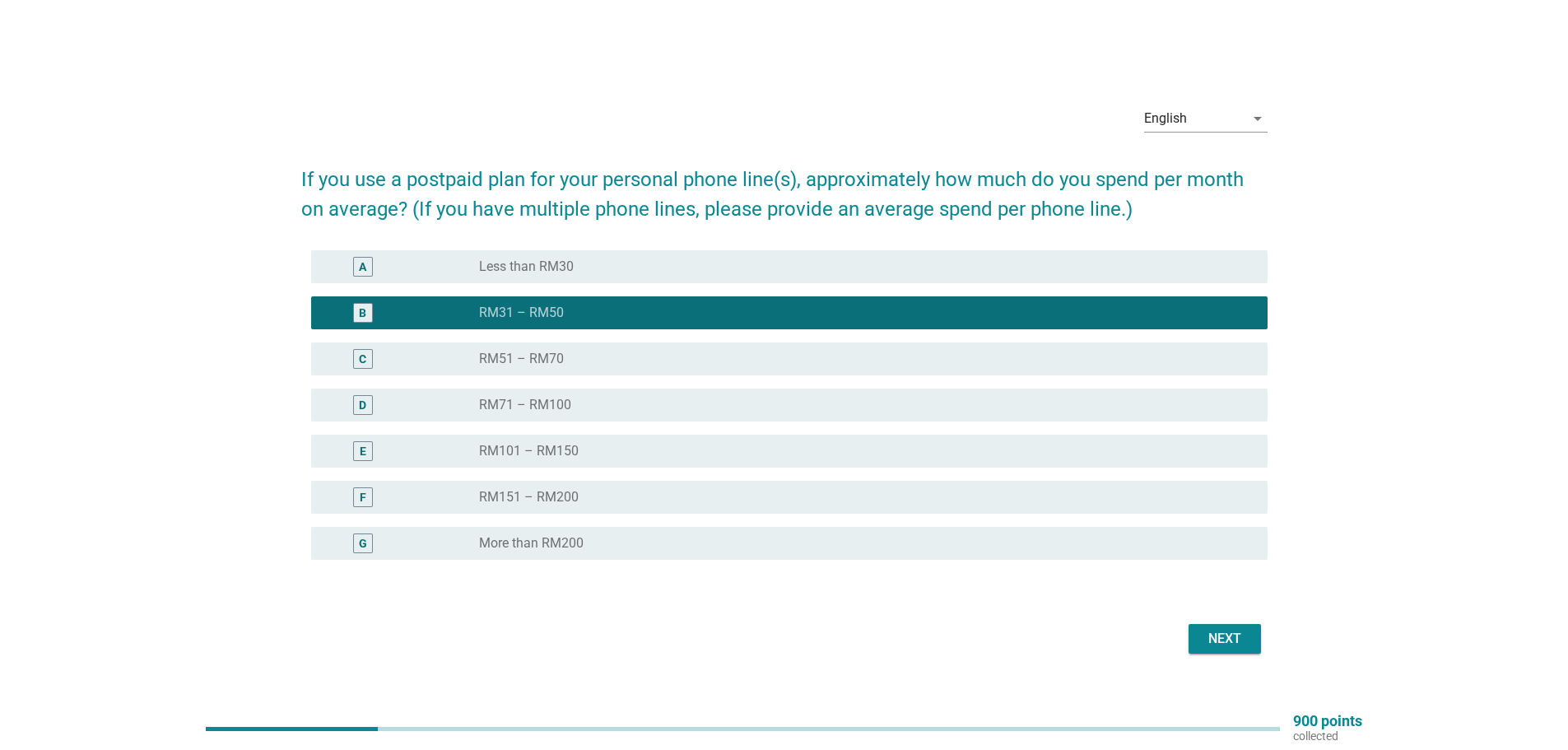
click at [1227, 634] on div "Next" at bounding box center [1224, 638] width 46 height 20
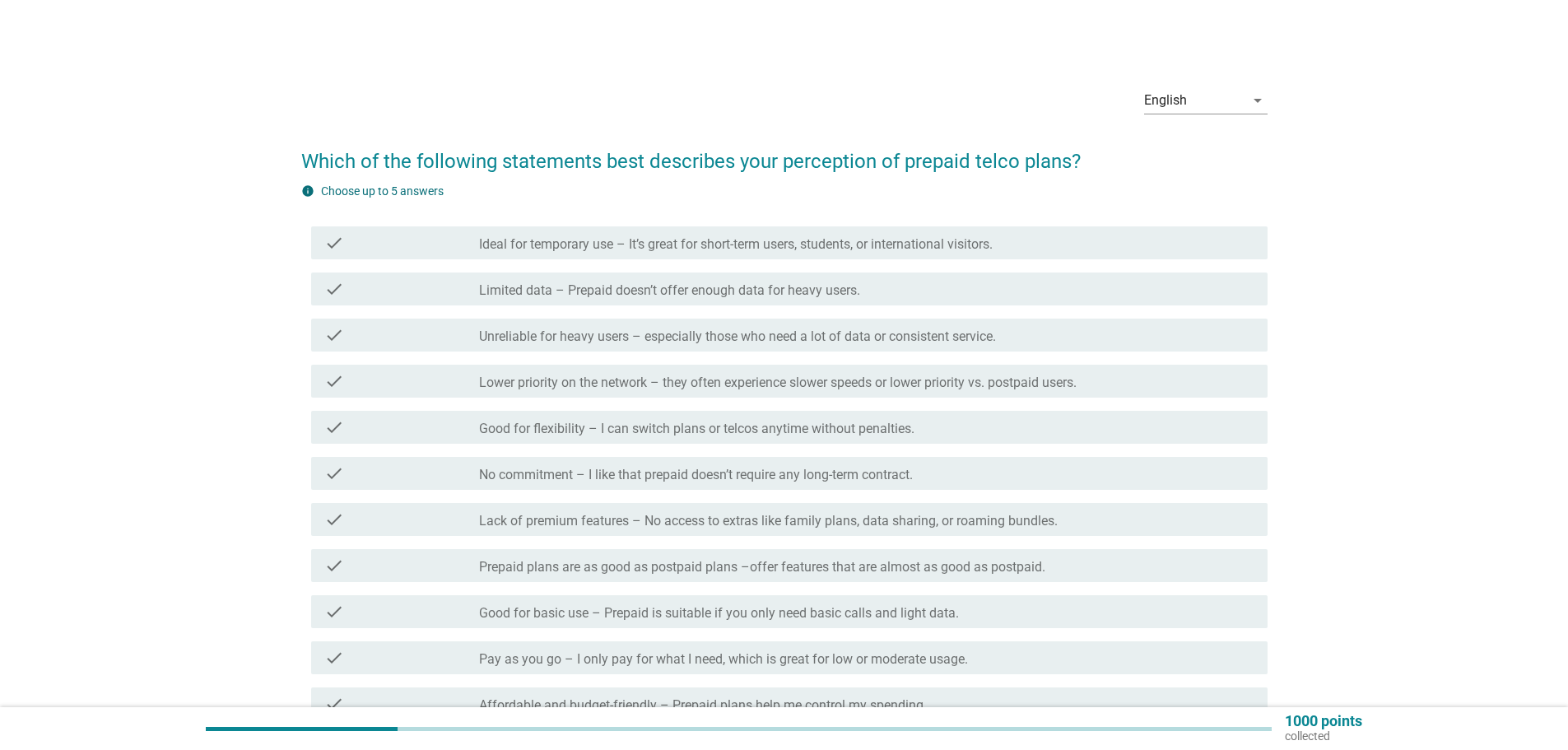
scroll to position [82, 0]
